Goal: Transaction & Acquisition: Book appointment/travel/reservation

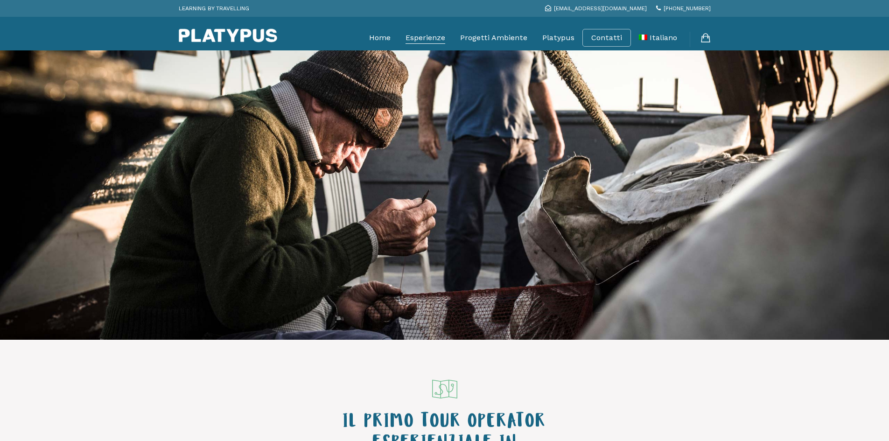
click at [442, 38] on link "Esperienze" at bounding box center [425, 37] width 40 height 23
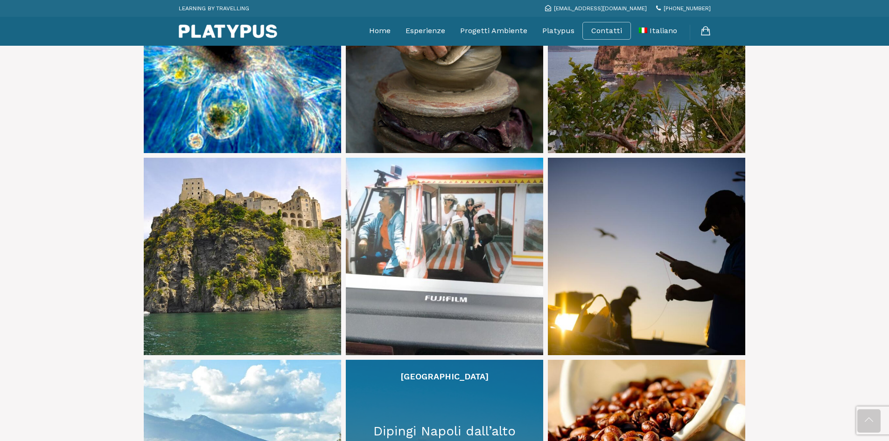
scroll to position [700, 0]
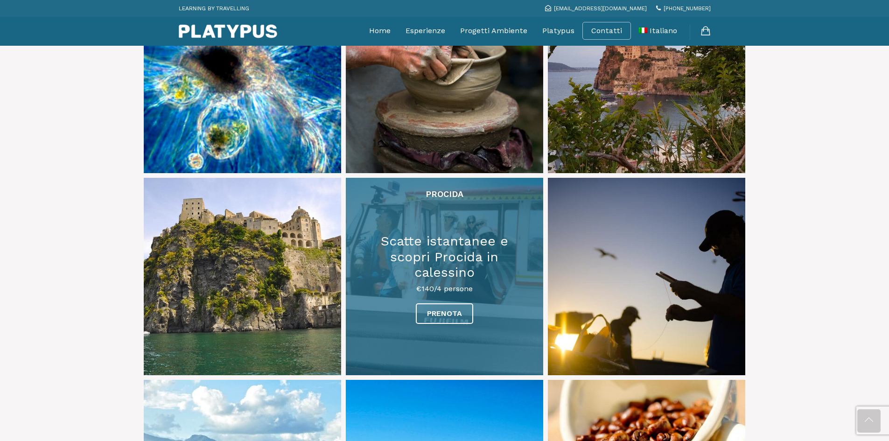
click at [445, 308] on link at bounding box center [444, 276] width 197 height 197
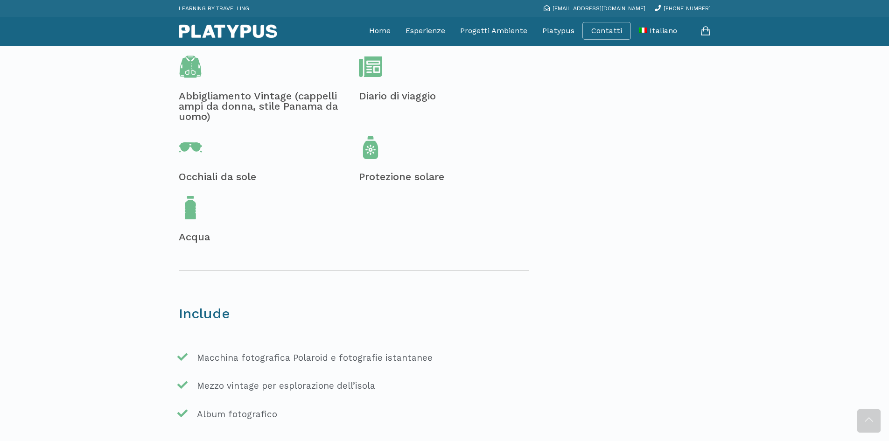
scroll to position [513, 0]
